Goal: Browse casually: Explore the website without a specific task or goal

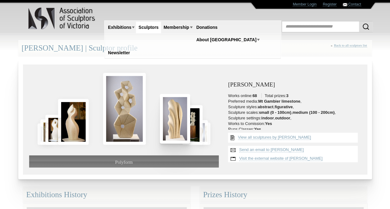
click at [173, 126] on img at bounding box center [175, 118] width 30 height 49
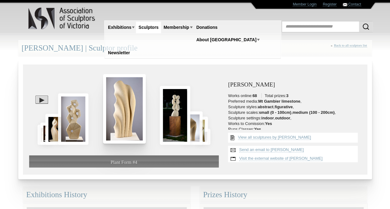
click at [127, 113] on img at bounding box center [124, 109] width 43 height 70
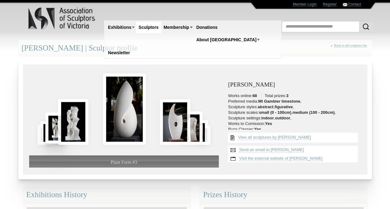
click at [51, 130] on img at bounding box center [55, 128] width 20 height 31
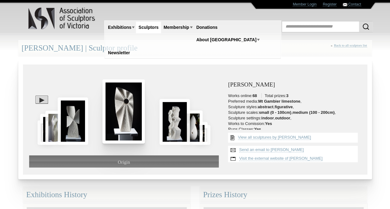
click at [121, 120] on img at bounding box center [123, 111] width 43 height 64
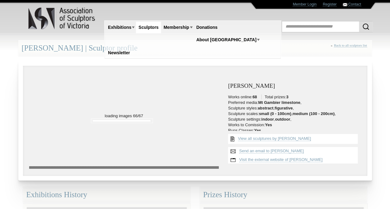
click at [63, 9] on img at bounding box center [62, 18] width 68 height 25
